Goal: Task Accomplishment & Management: Manage account settings

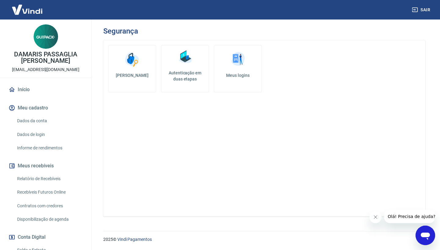
click at [54, 142] on link "Informe de rendimentos" at bounding box center [49, 148] width 69 height 13
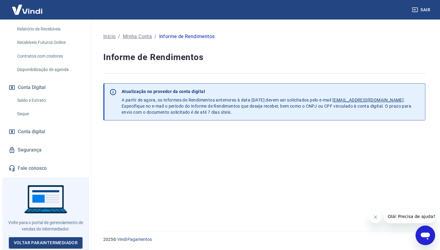
scroll to position [149, 0]
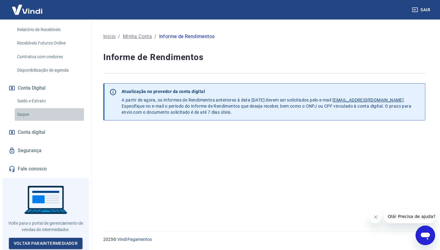
click at [31, 111] on link "Saque" at bounding box center [49, 114] width 69 height 13
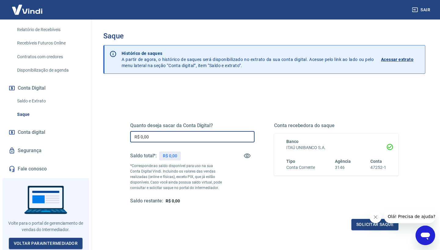
click at [161, 136] on input "R$ 0,00" at bounding box center [192, 136] width 124 height 11
type input "R$ 4.500,00"
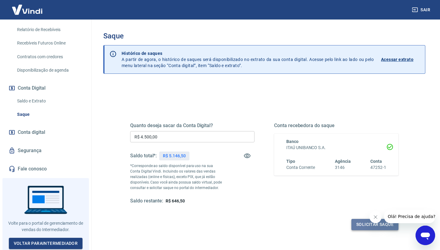
click at [362, 225] on button "Solicitar saque" at bounding box center [374, 224] width 47 height 11
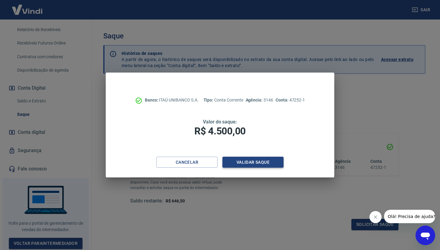
click at [261, 160] on button "Validar saque" at bounding box center [252, 162] width 61 height 11
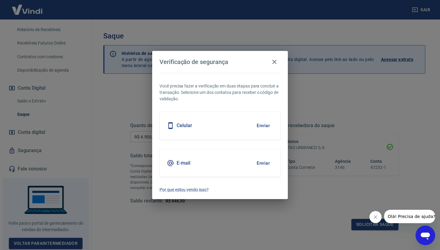
click at [260, 126] on button "Enviar" at bounding box center [263, 125] width 20 height 13
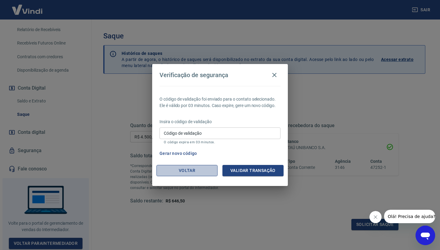
click at [187, 175] on button "Voltar" at bounding box center [186, 170] width 61 height 11
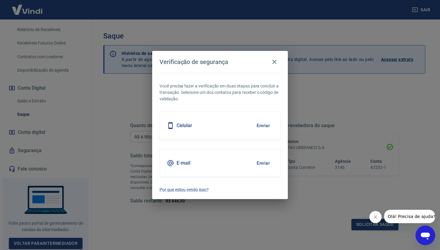
click at [207, 166] on div "E-mail Enviar" at bounding box center [219, 163] width 121 height 27
click at [259, 164] on button "Enviar" at bounding box center [263, 163] width 20 height 13
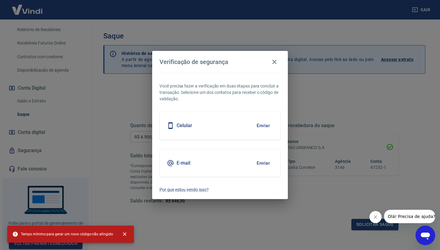
click at [264, 163] on button "Enviar" at bounding box center [263, 163] width 20 height 13
click at [275, 61] on icon "button" at bounding box center [274, 61] width 7 height 7
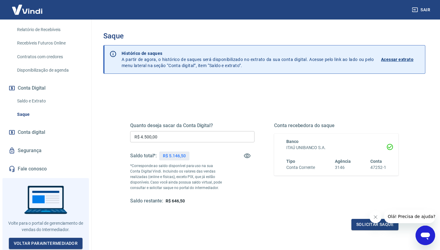
click at [359, 218] on div "Quanto deseja sacar da Conta Digital? R$ 4.500,00 ​ Saldo total*: R$ 5.146,50 *…" at bounding box center [264, 169] width 268 height 122
click at [361, 222] on button "Solicitar saque" at bounding box center [374, 224] width 47 height 11
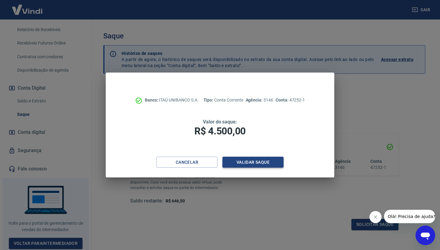
click at [256, 159] on button "Validar saque" at bounding box center [252, 162] width 61 height 11
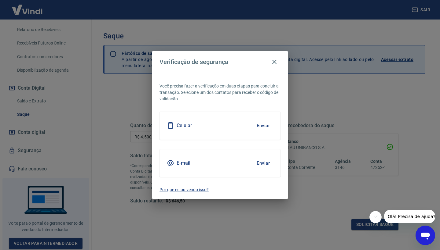
click at [265, 161] on button "Enviar" at bounding box center [263, 163] width 20 height 13
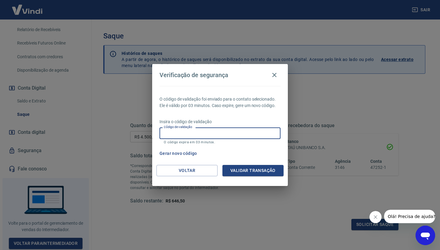
click at [223, 133] on input "Código de validação" at bounding box center [219, 133] width 121 height 11
type input "280996"
click at [258, 173] on button "Validar transação" at bounding box center [252, 170] width 61 height 11
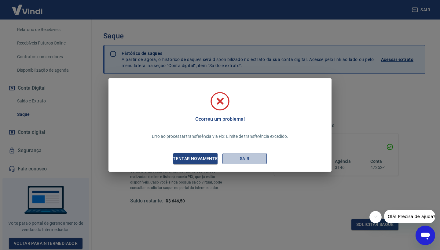
click at [246, 159] on button "Sair" at bounding box center [244, 158] width 44 height 11
